Goal: Information Seeking & Learning: Learn about a topic

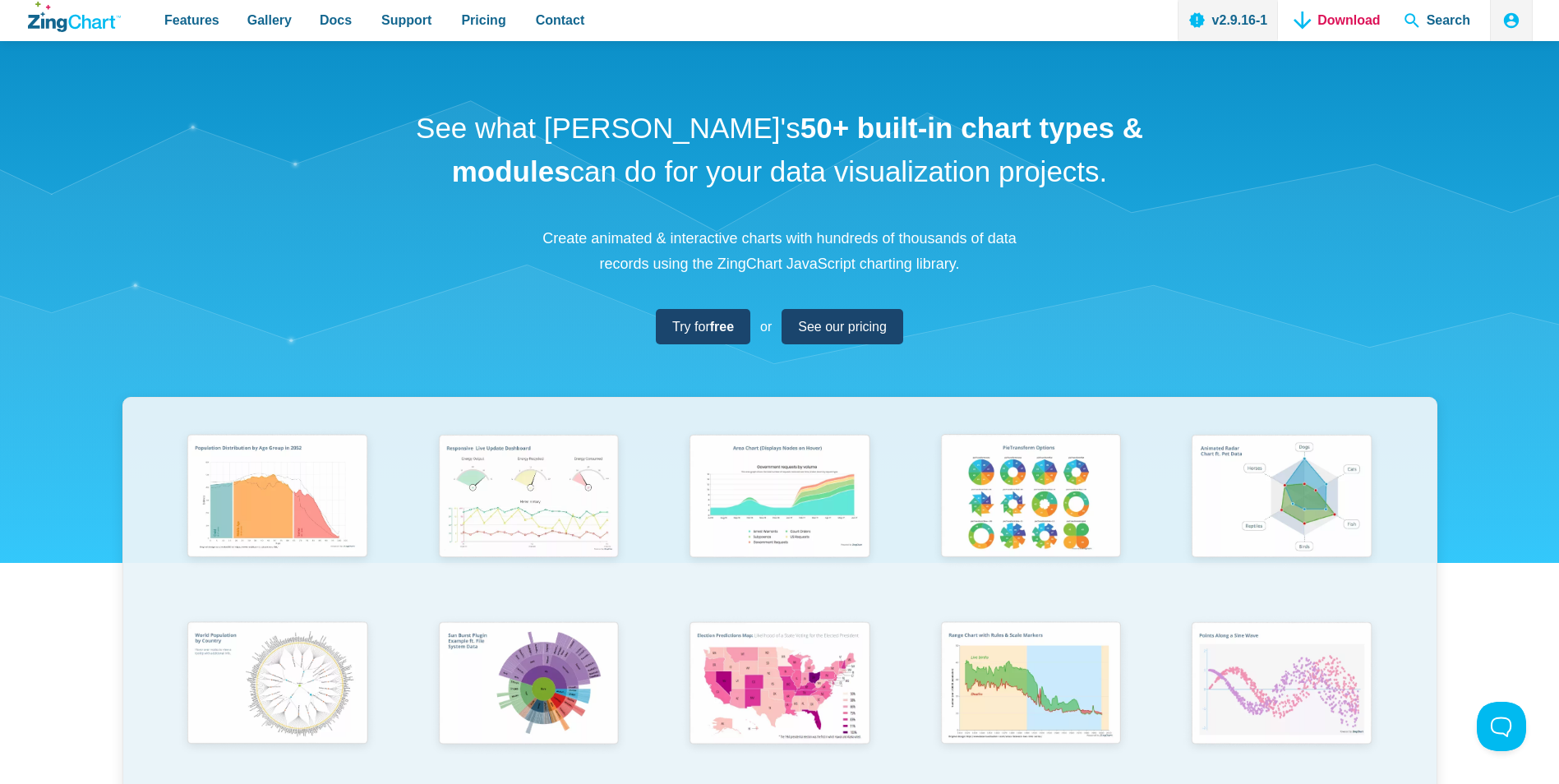
click at [1327, 29] on link "Download" at bounding box center [1337, 20] width 98 height 41
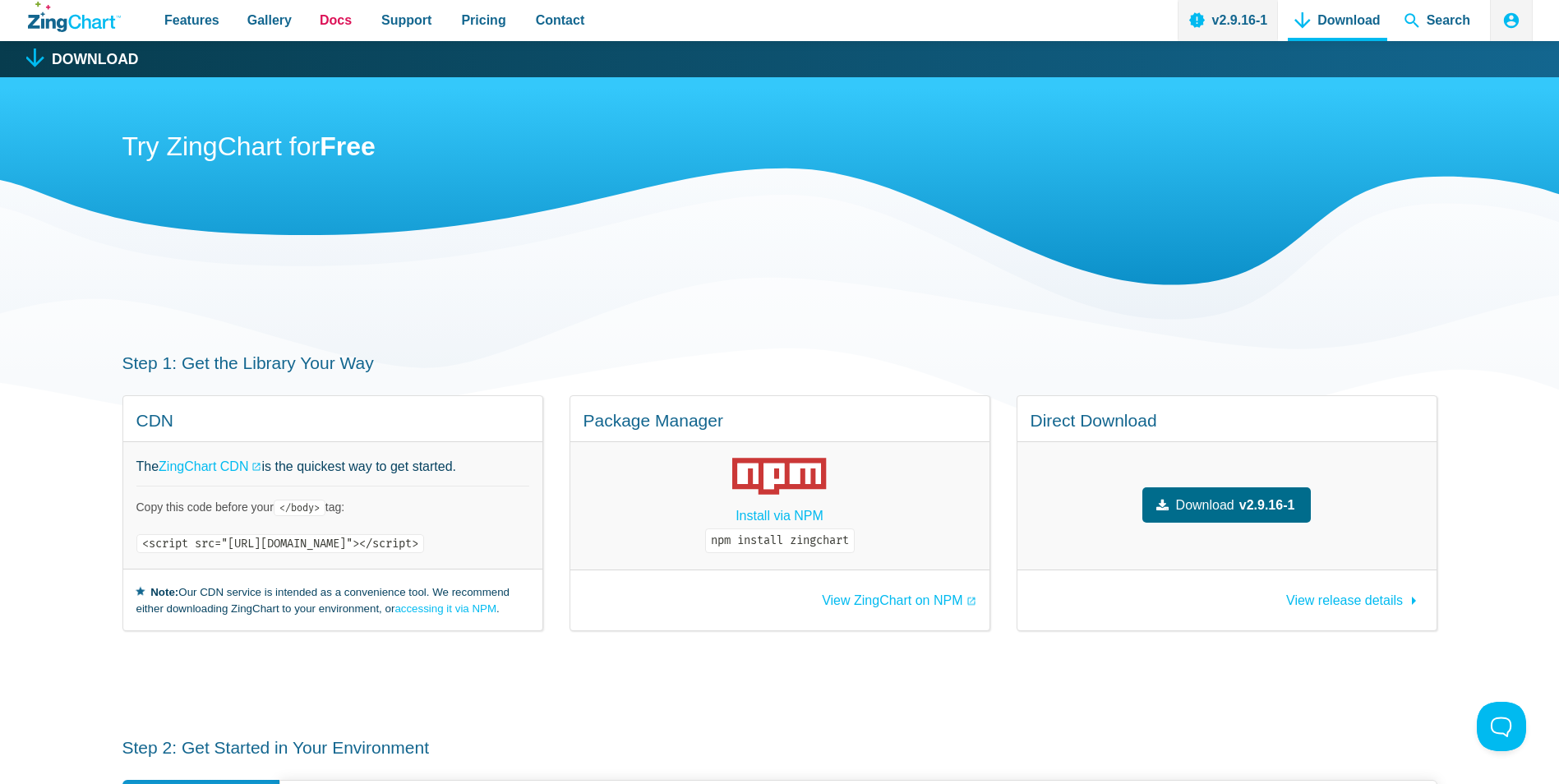
click at [330, 31] on span "Docs" at bounding box center [336, 20] width 32 height 22
click at [463, 13] on span "Pricing" at bounding box center [483, 20] width 45 height 22
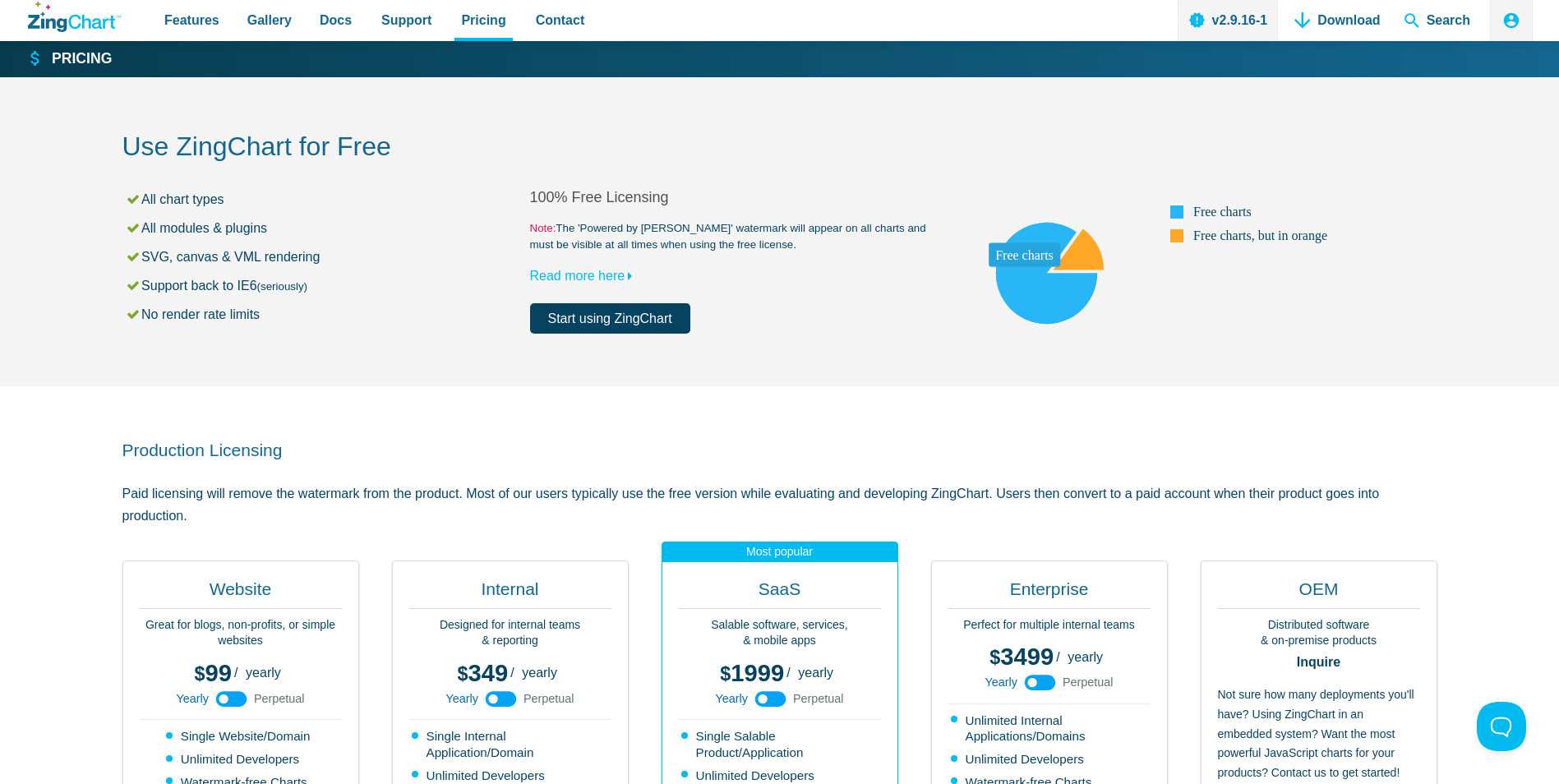
click at [938, 334] on area "App Content" at bounding box center [938, 334] width 0 height 0
